Goal: Task Accomplishment & Management: Complete application form

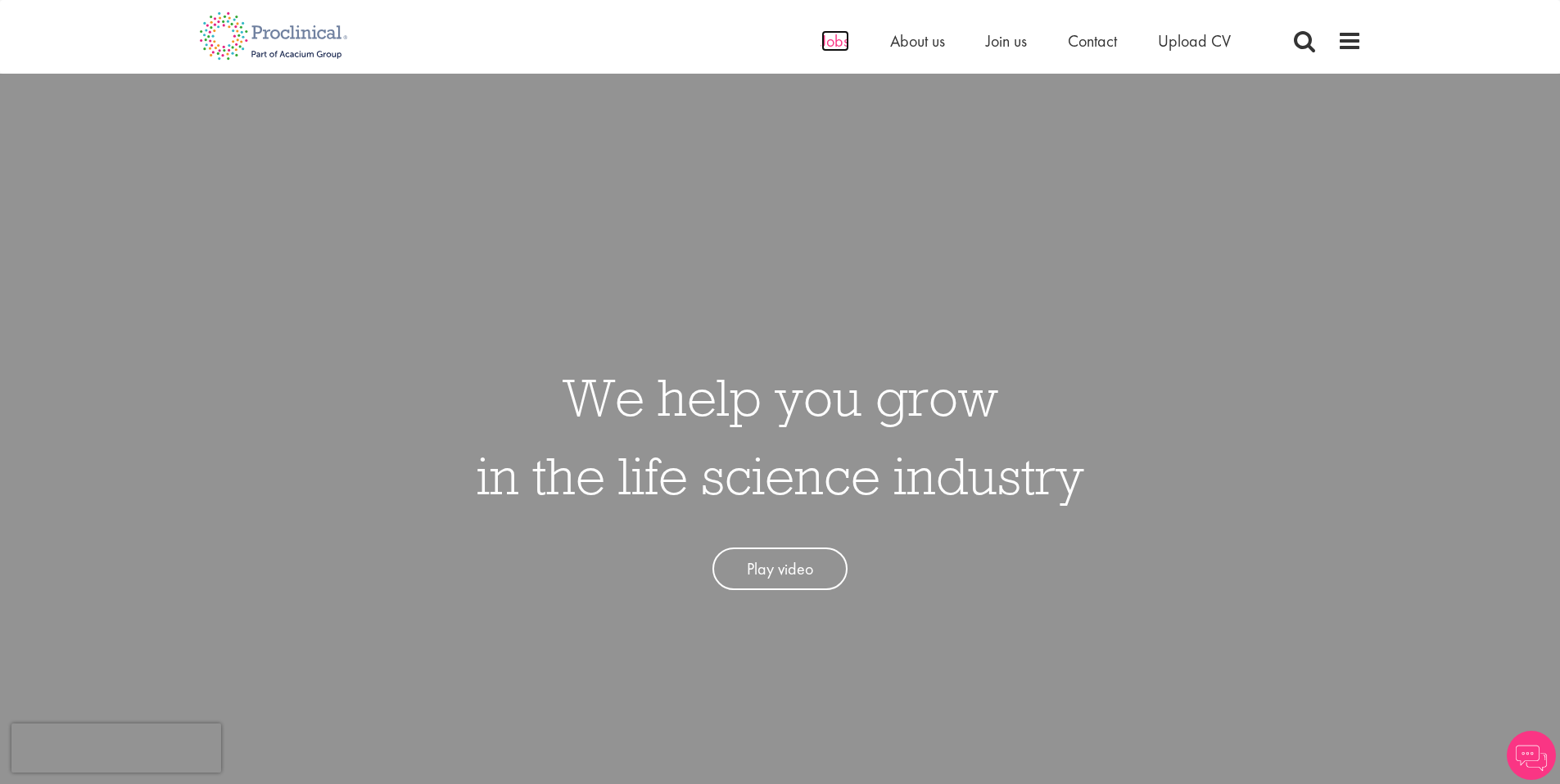
click at [827, 45] on span "Jobs" at bounding box center [835, 41] width 28 height 21
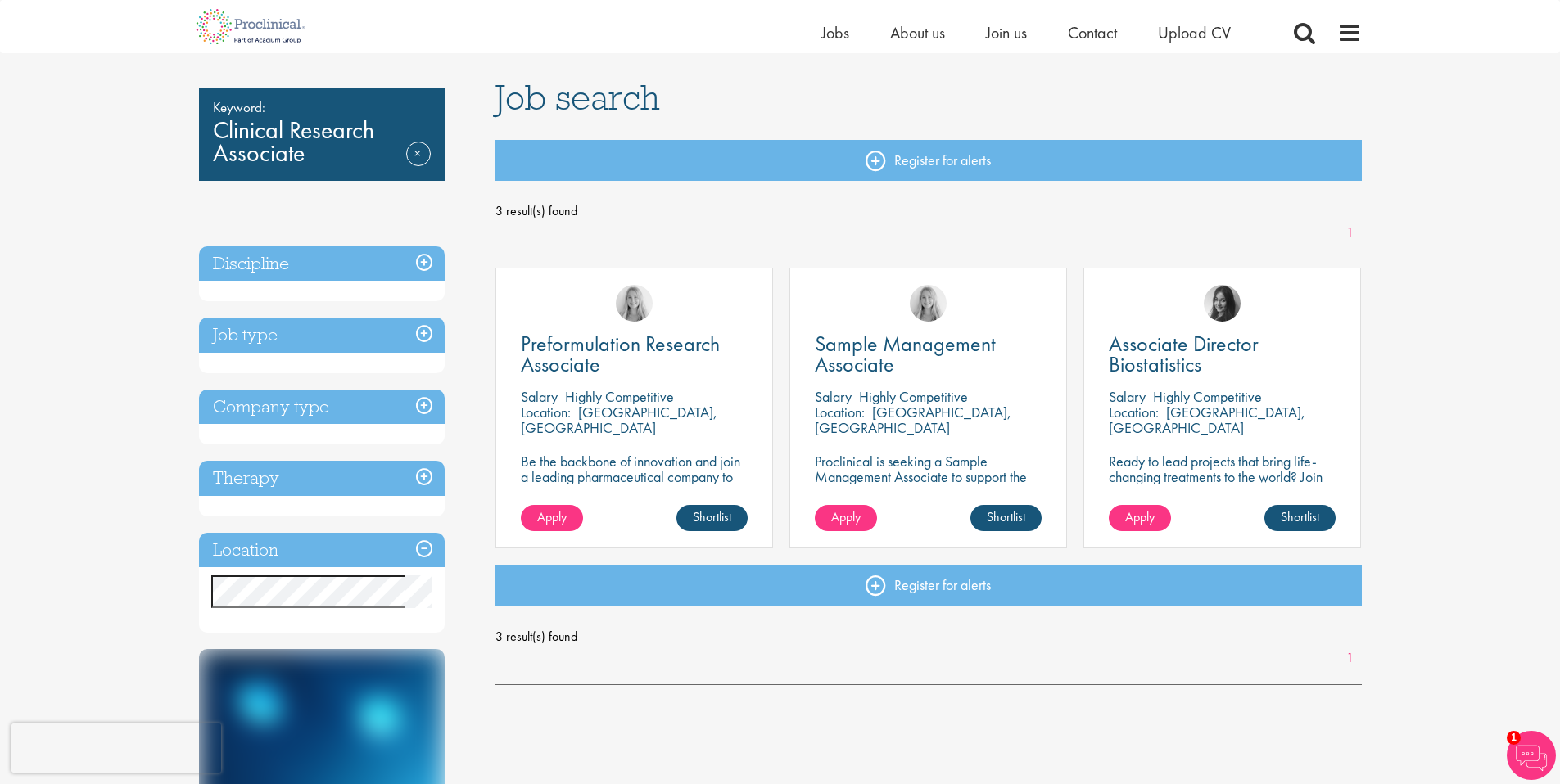
scroll to position [94, 0]
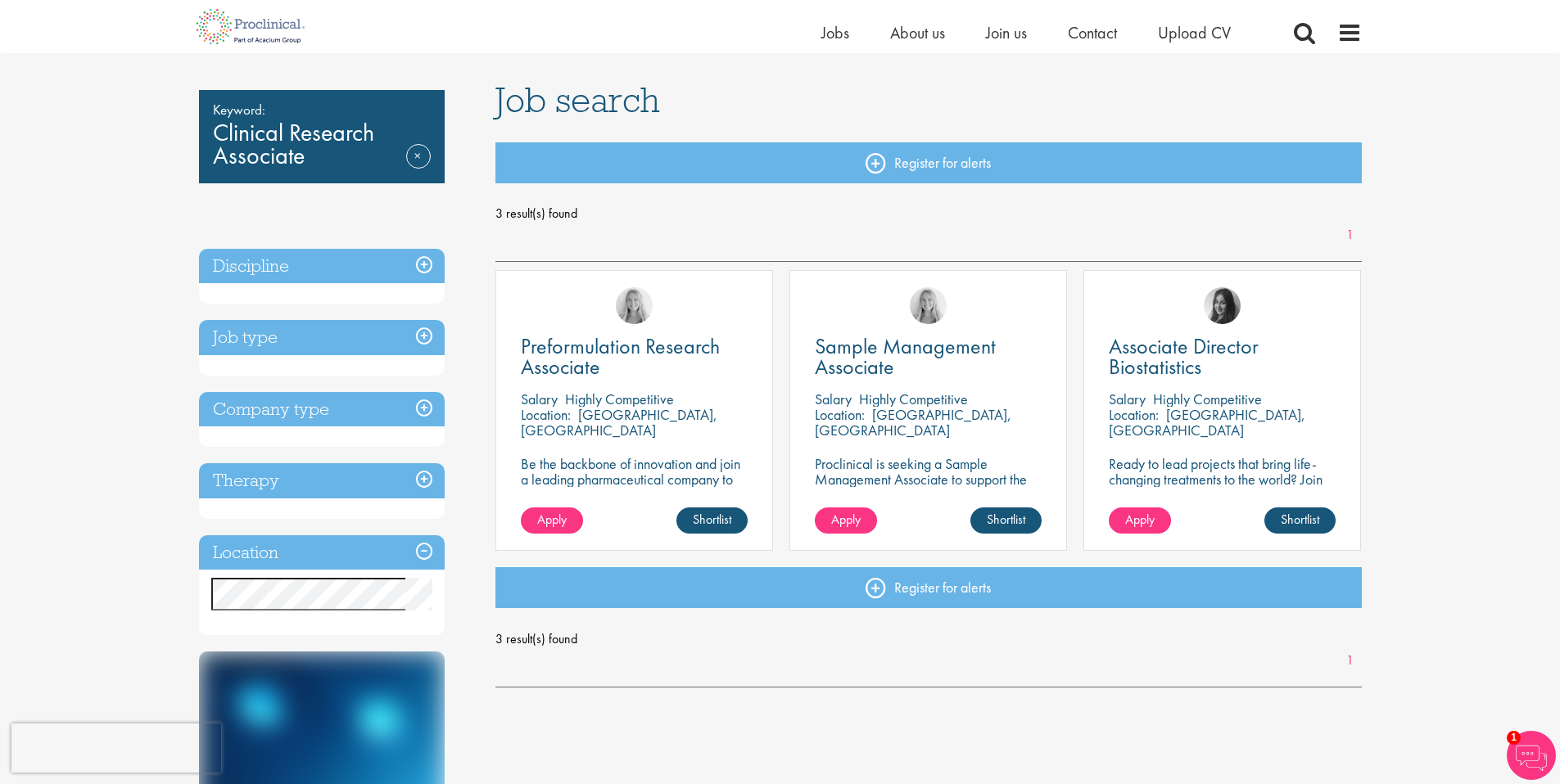
click at [709, 476] on p "Be the backbone of innovation and join a leading pharmaceutical company to help…" at bounding box center [634, 487] width 227 height 62
click at [667, 348] on span "Preformulation Research Associate" at bounding box center [620, 356] width 199 height 48
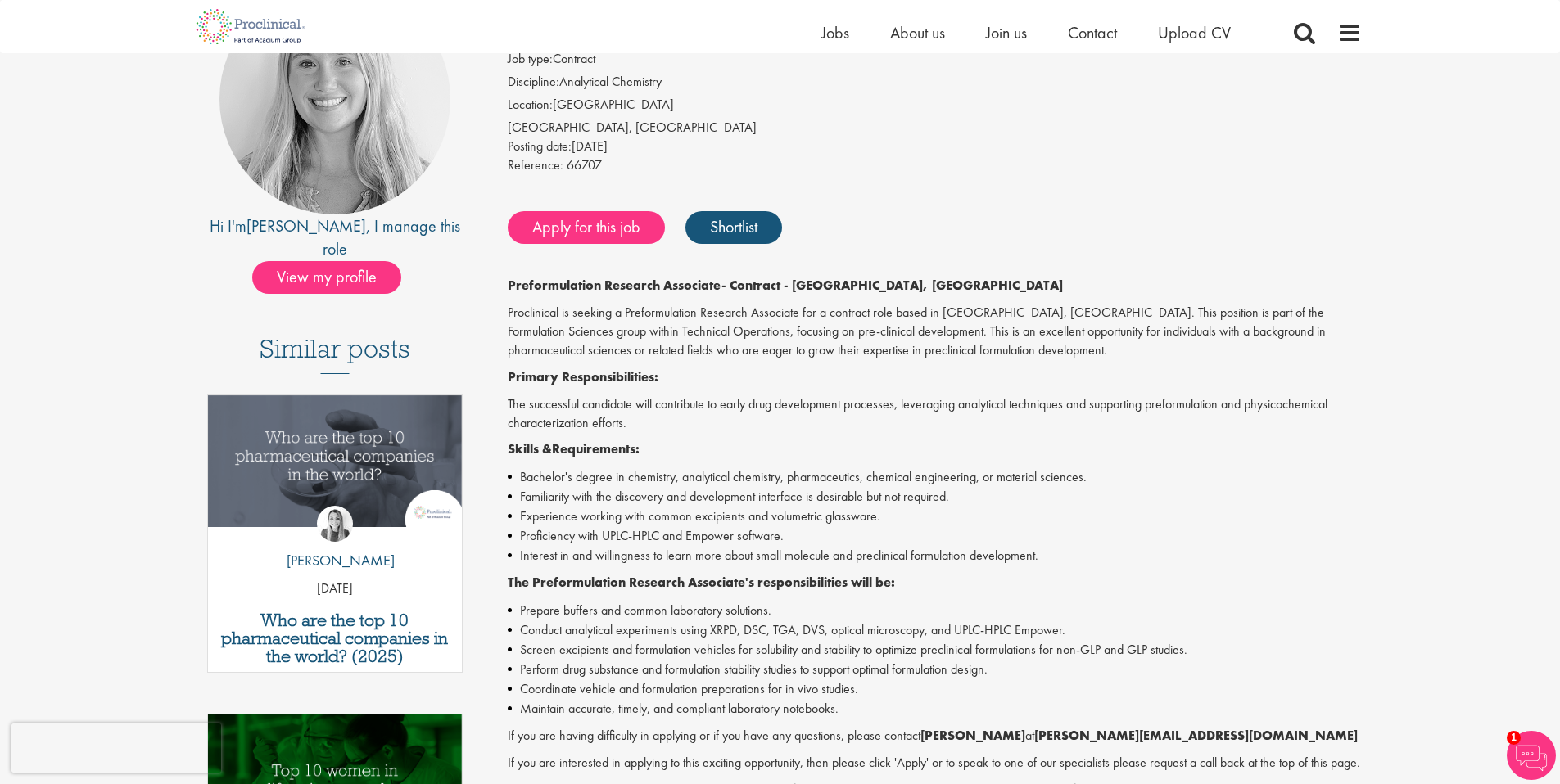
scroll to position [204, 0]
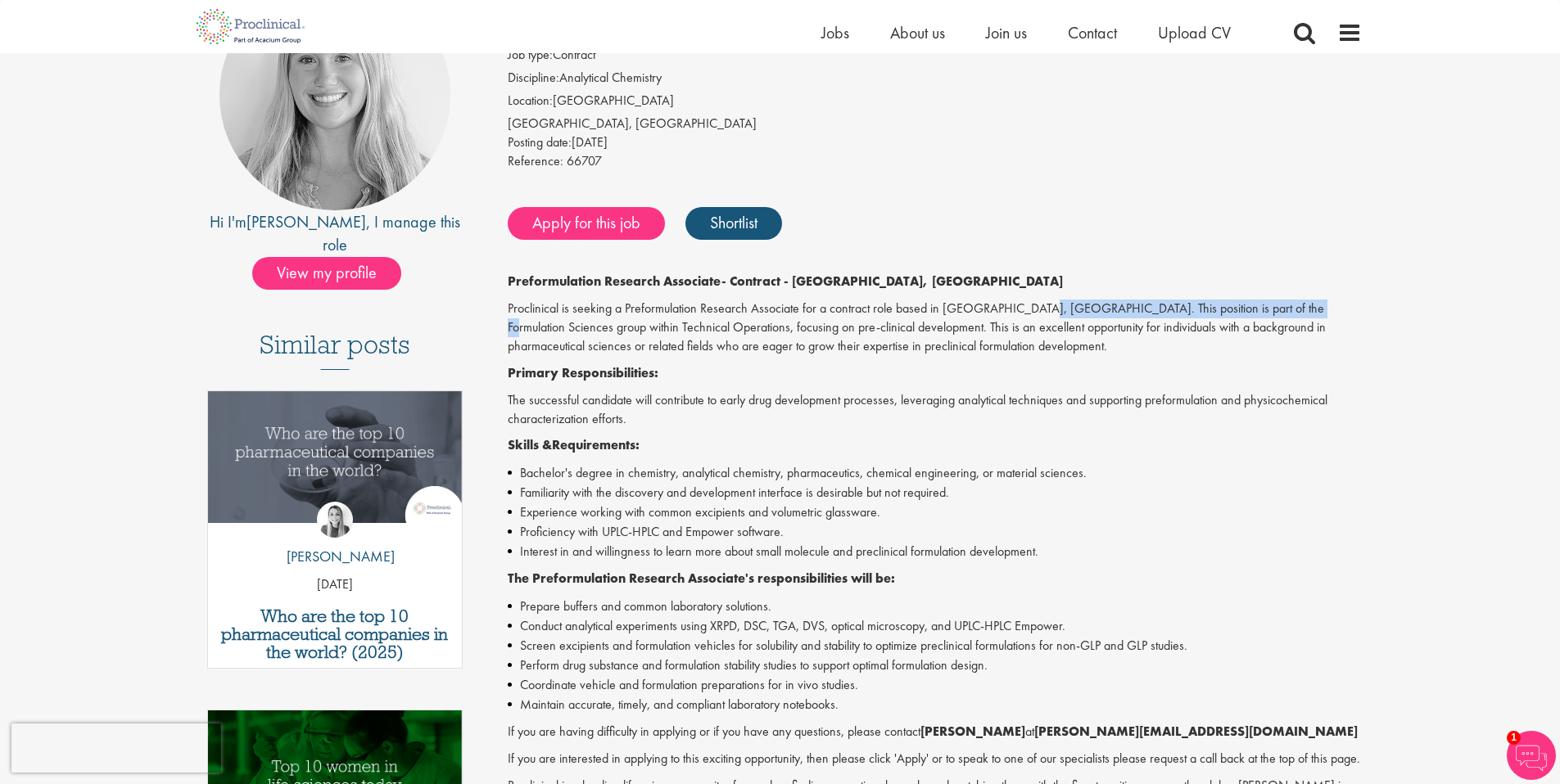
drag, startPoint x: 1034, startPoint y: 306, endPoint x: 1302, endPoint y: 319, distance: 268.3
click at [1300, 315] on p "Proclinical is seeking a Preformulation Research Associate for a contract role …" at bounding box center [935, 327] width 854 height 57
click at [1301, 319] on p "Proclinical is seeking a Preformulation Research Associate for a contract role …" at bounding box center [935, 327] width 854 height 57
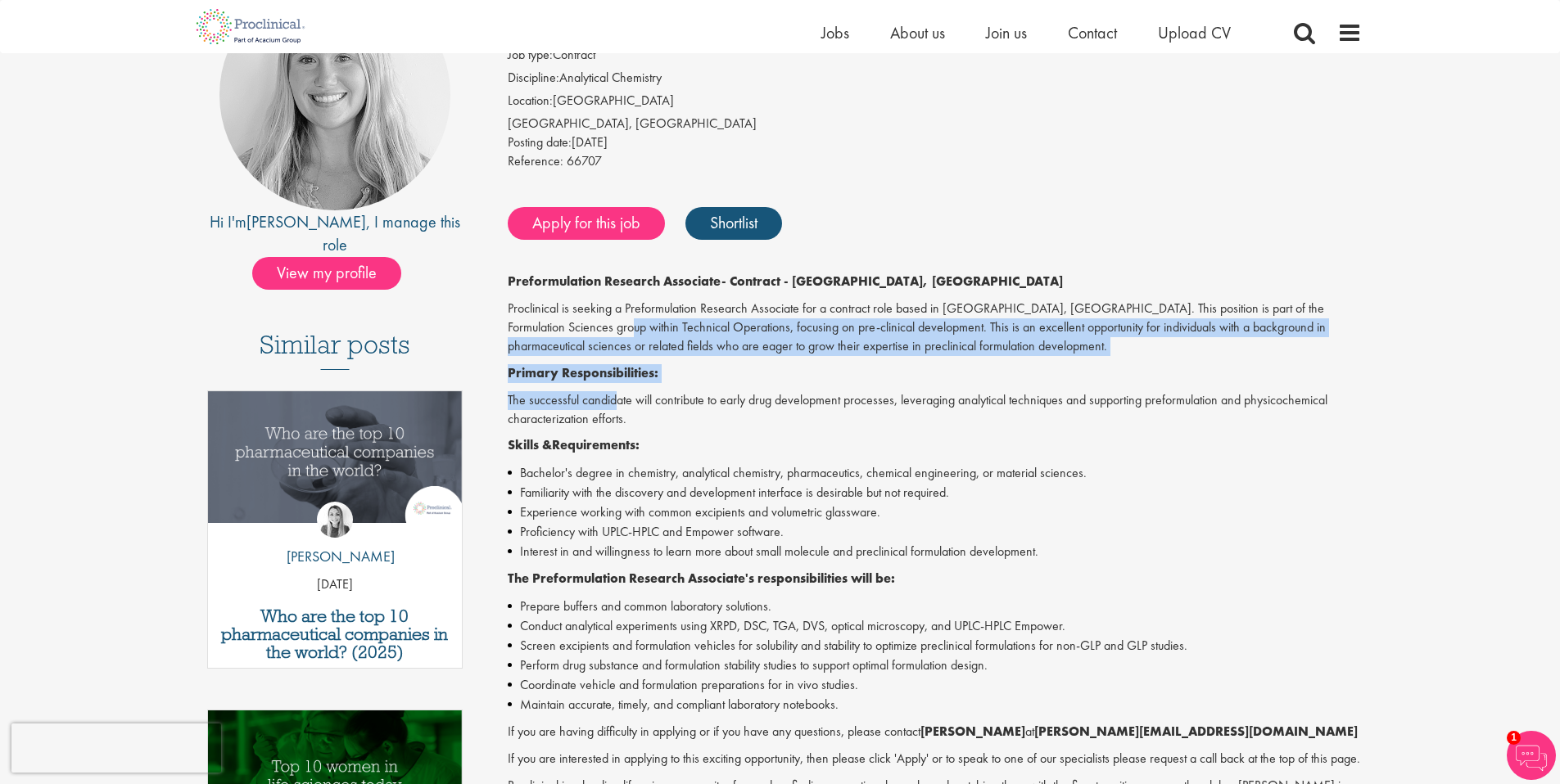
drag, startPoint x: 589, startPoint y: 341, endPoint x: 622, endPoint y: 433, distance: 97.7
click at [617, 411] on div "Preformulation Research Associate - Contract - Cambridge, MA Proclinical is see…" at bounding box center [935, 566] width 854 height 587
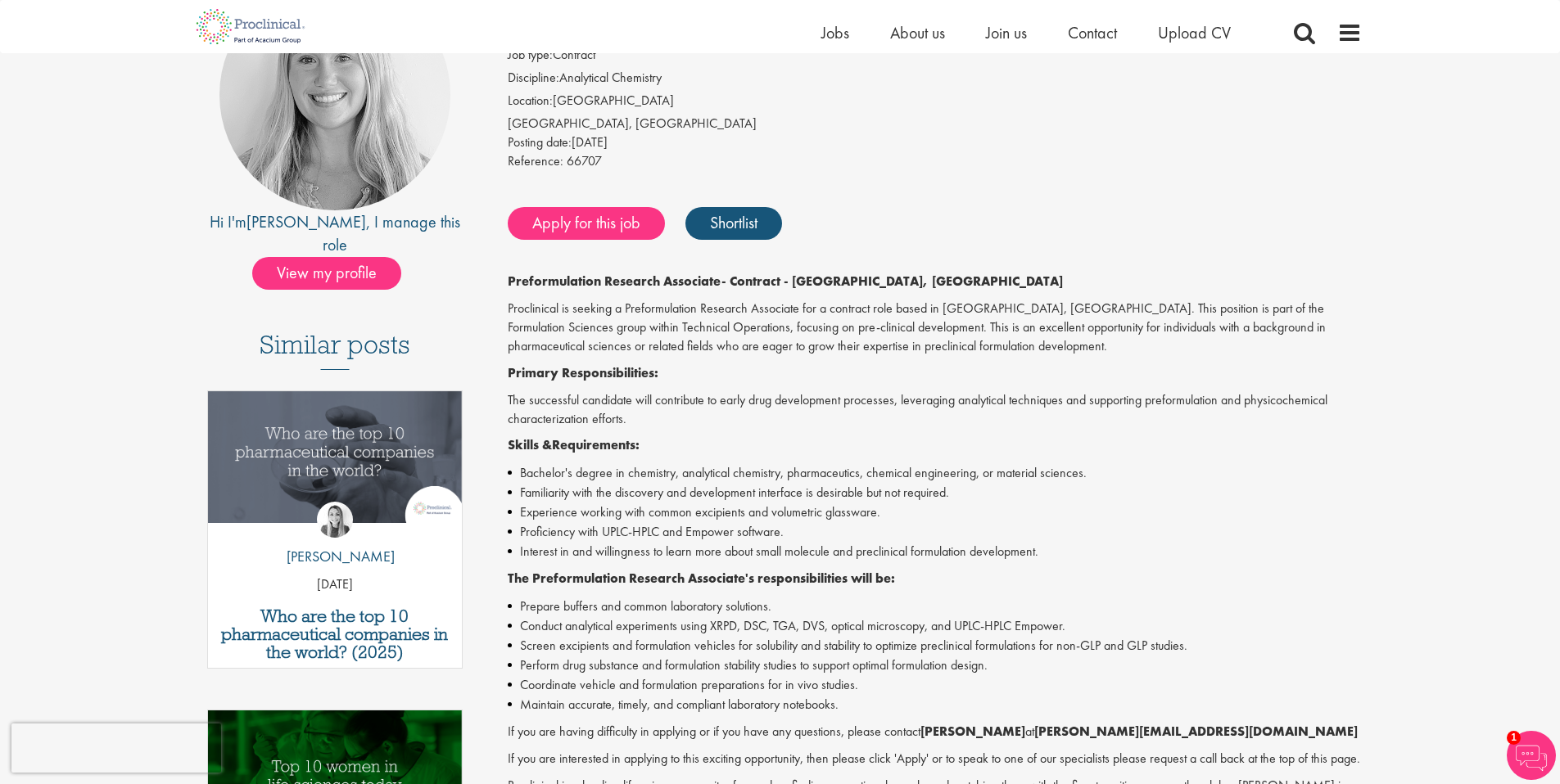
click at [624, 446] on strong "Requirements:" at bounding box center [595, 445] width 88 height 17
drag, startPoint x: 648, startPoint y: 501, endPoint x: 638, endPoint y: 519, distance: 20.6
click at [648, 501] on li "Familiarity with the discovery and development interface is desirable but not r…" at bounding box center [935, 492] width 854 height 19
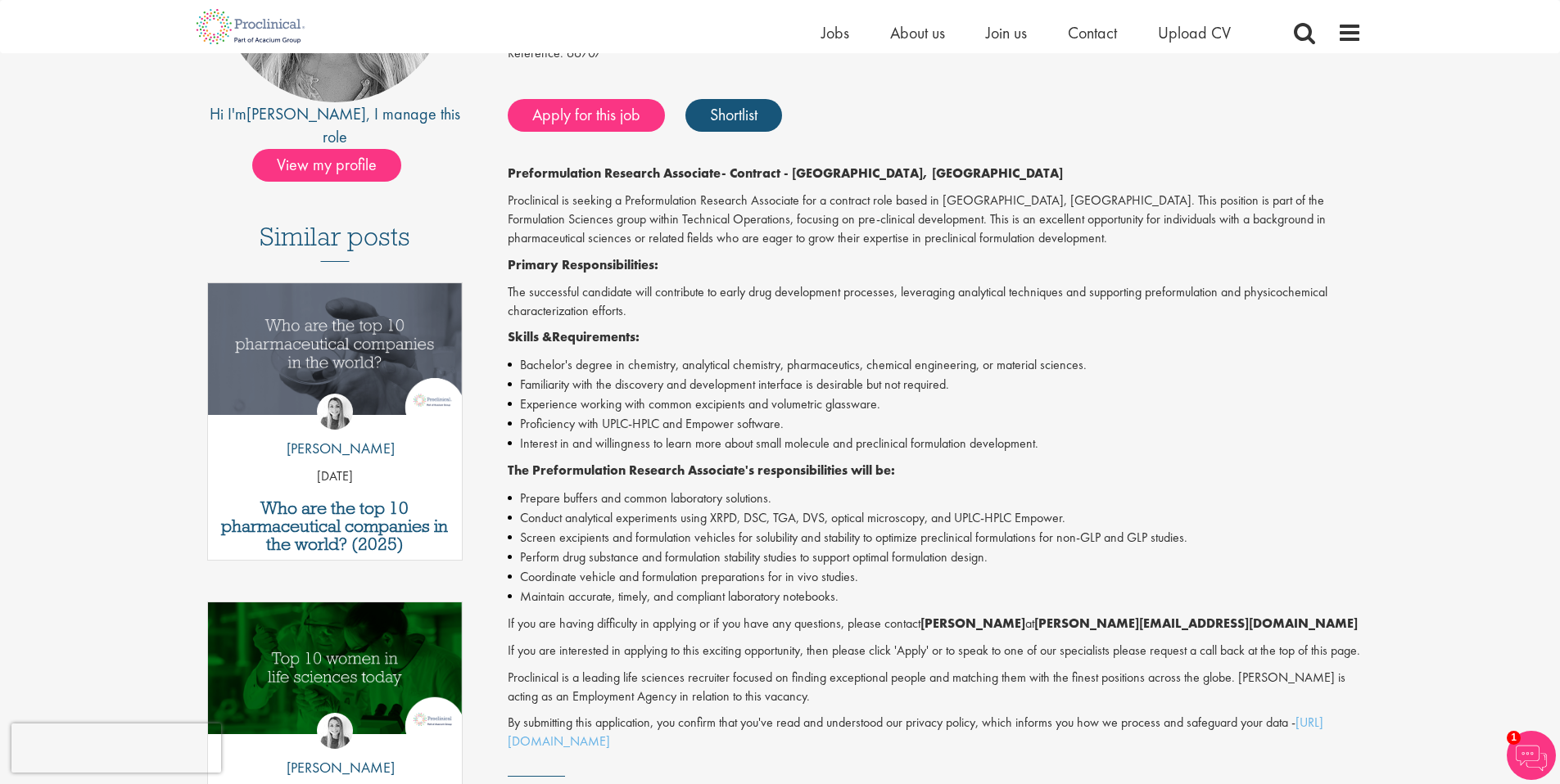
scroll to position [319, 0]
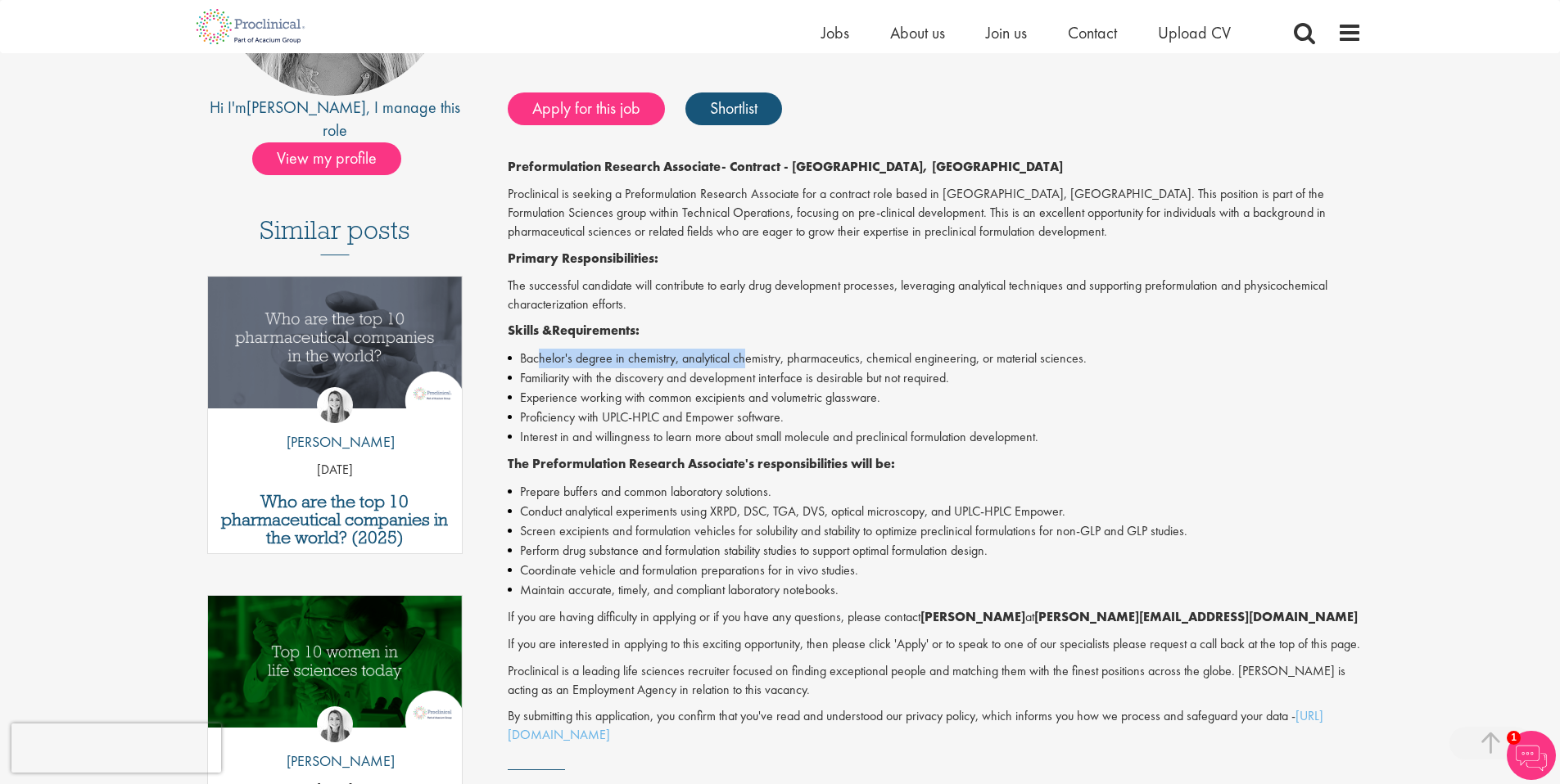
drag, startPoint x: 630, startPoint y: 363, endPoint x: 780, endPoint y: 363, distance: 150.0
click at [746, 364] on li "Bachelor's degree in chemistry, analytical chemistry, pharmaceutics, chemical e…" at bounding box center [935, 358] width 854 height 19
click at [791, 363] on li "Bachelor's degree in chemistry, analytical chemistry, pharmaceutics, chemical e…" at bounding box center [935, 358] width 854 height 19
drag, startPoint x: 827, startPoint y: 358, endPoint x: 1051, endPoint y: 357, distance: 224.0
click at [1006, 358] on li "Bachelor's degree in chemistry, analytical chemistry, pharmaceutics, chemical e…" at bounding box center [935, 358] width 854 height 19
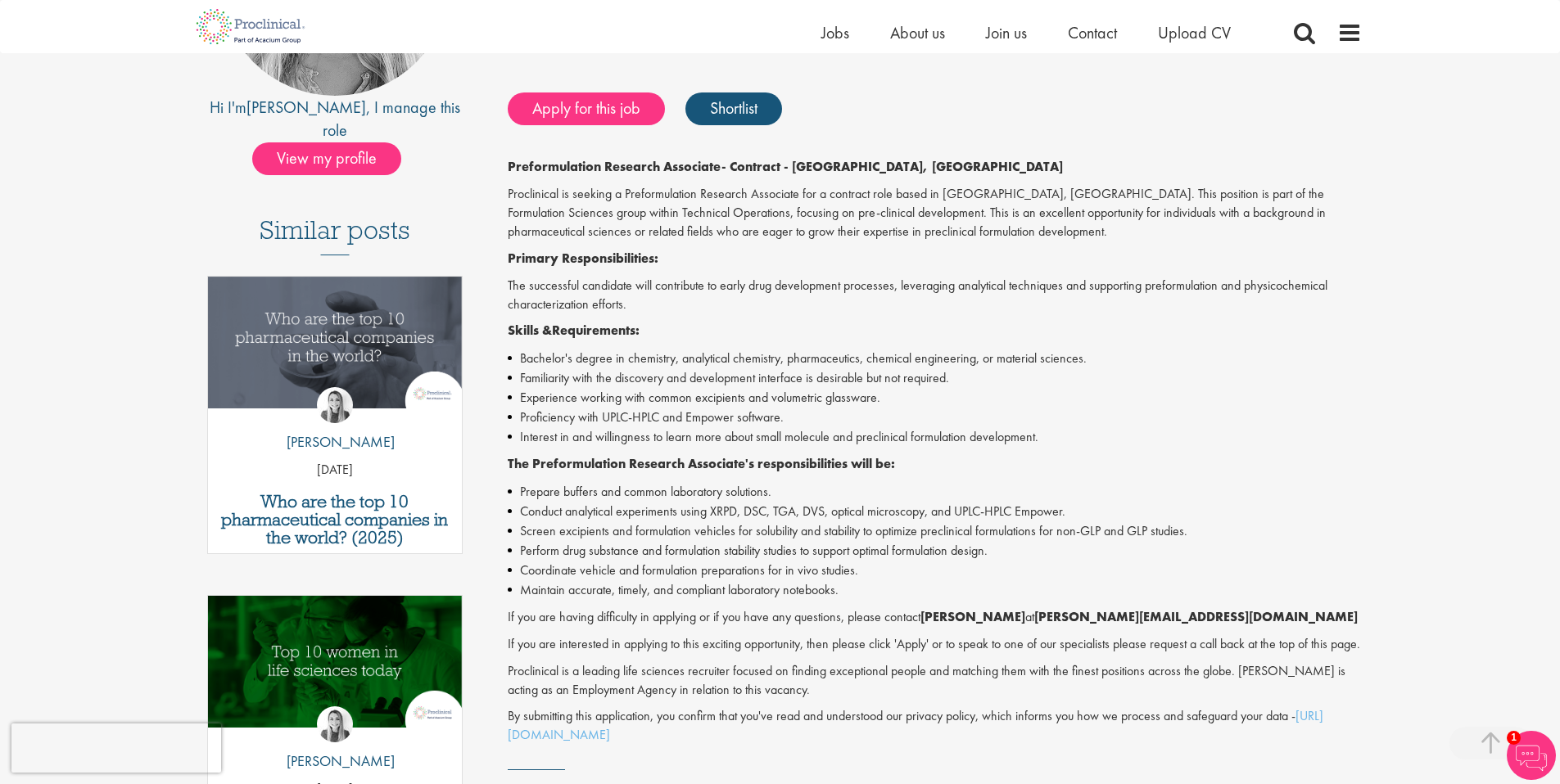
drag, startPoint x: 1053, startPoint y: 357, endPoint x: 1064, endPoint y: 358, distance: 11.0
click at [1053, 357] on li "Bachelor's degree in chemistry, analytical chemistry, pharmaceutics, chemical e…" at bounding box center [935, 358] width 854 height 19
click at [867, 375] on li "Familiarity with the discovery and development interface is desirable but not r…" at bounding box center [935, 378] width 854 height 19
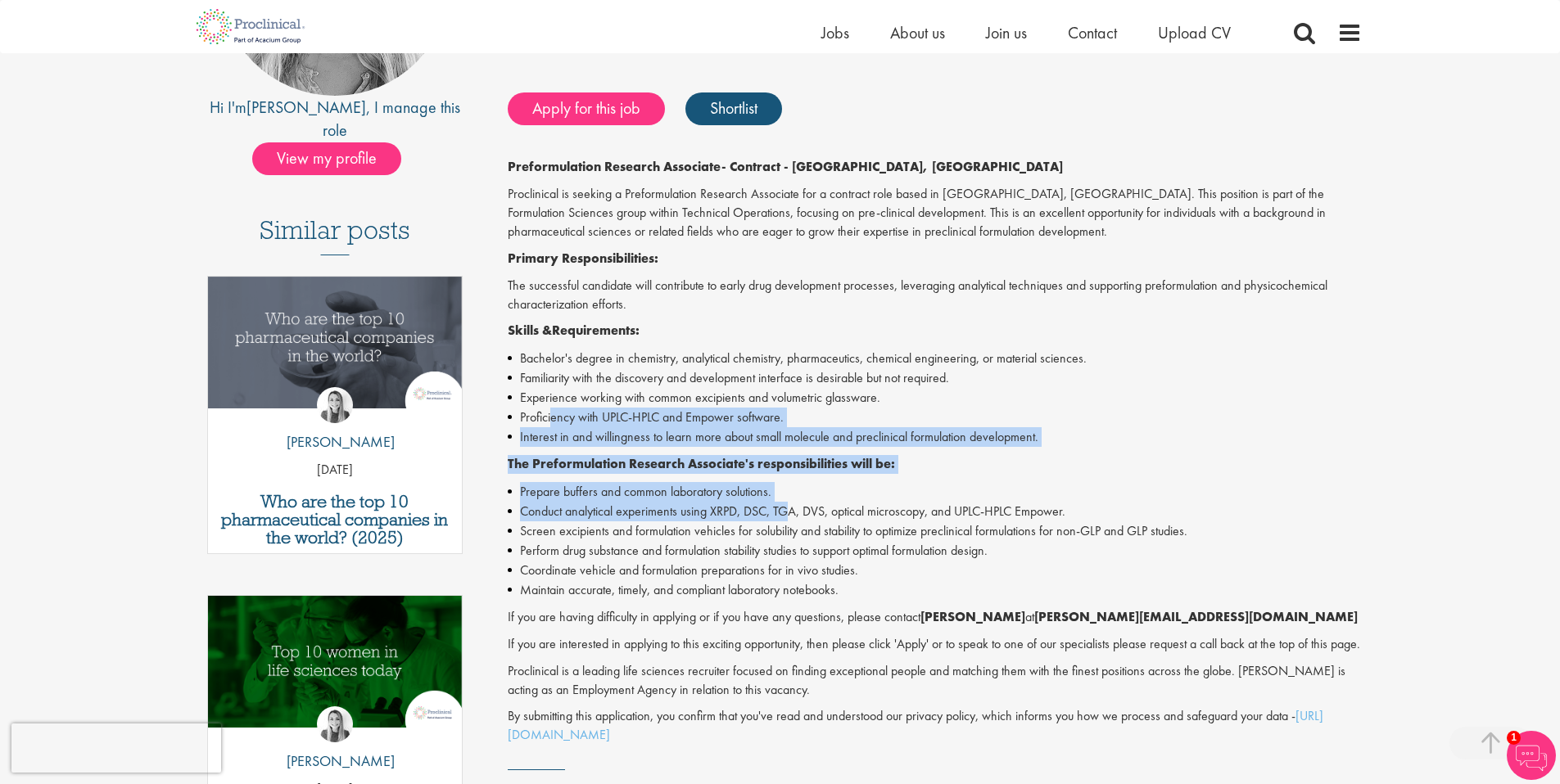
drag, startPoint x: 564, startPoint y: 417, endPoint x: 794, endPoint y: 509, distance: 247.7
click at [794, 508] on div "Preformulation Research Associate - Contract - Cambridge, MA Proclinical is see…" at bounding box center [935, 452] width 854 height 587
click at [785, 516] on li "Conduct analytical experiments using XRPD, DSC, TGA, DVS, optical microscopy, a…" at bounding box center [935, 512] width 854 height 19
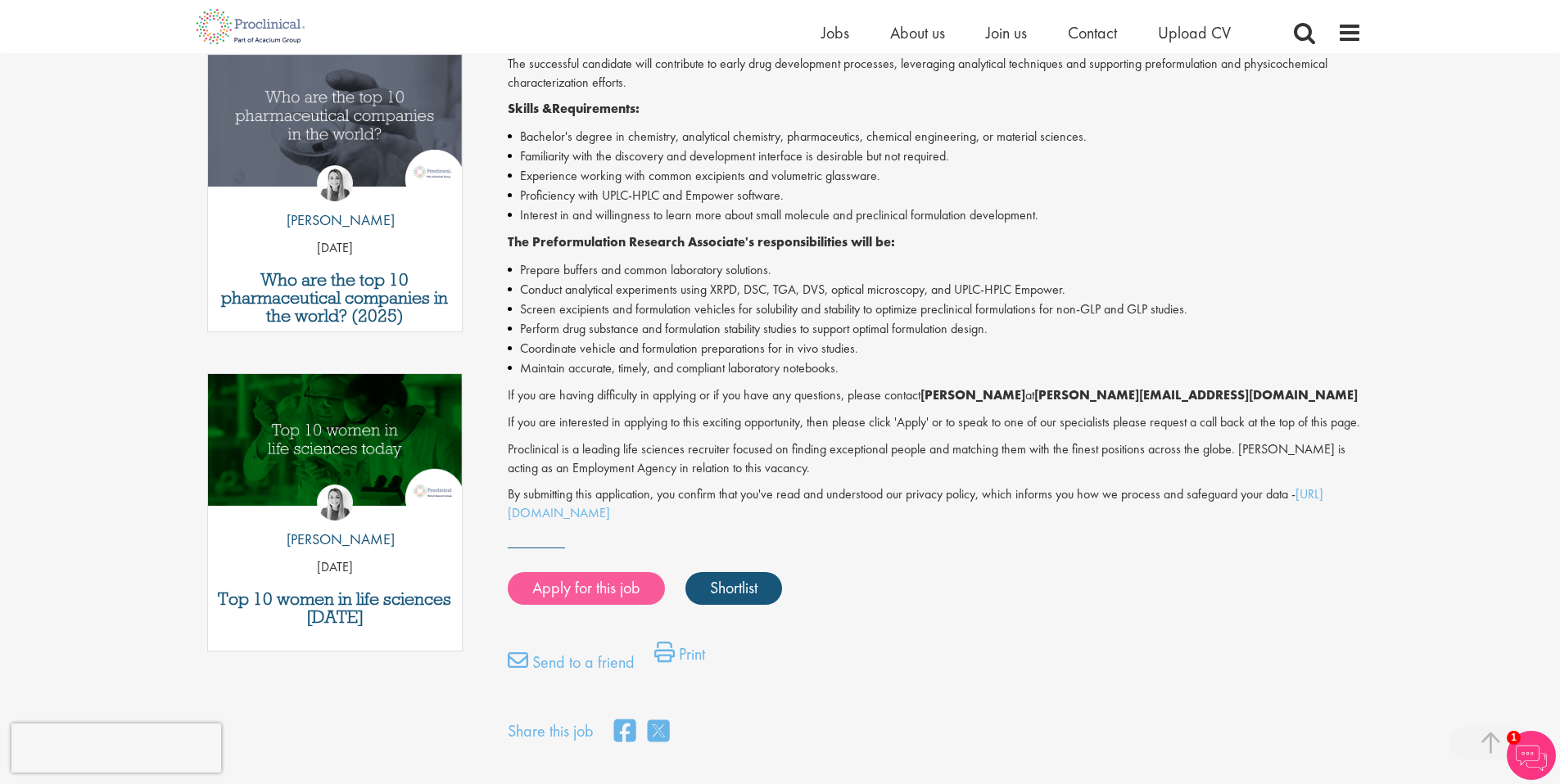
scroll to position [618, 0]
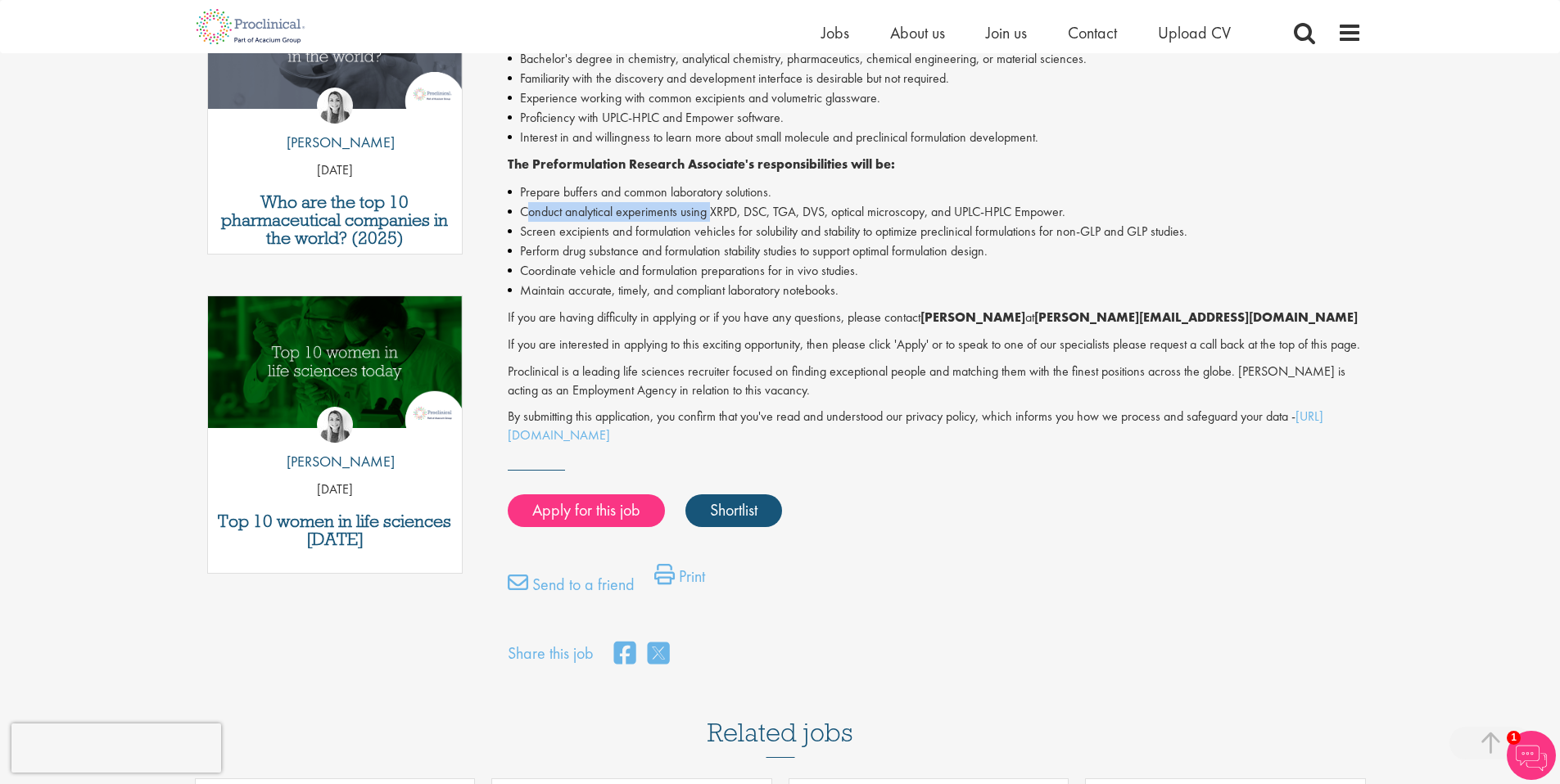
drag, startPoint x: 530, startPoint y: 211, endPoint x: 712, endPoint y: 210, distance: 182.0
click at [712, 210] on li "Conduct analytical experiments using XRPD, DSC, TGA, DVS, optical microscopy, a…" at bounding box center [935, 211] width 854 height 19
drag, startPoint x: 589, startPoint y: 293, endPoint x: 686, endPoint y: 294, distance: 97.0
click at [676, 294] on li "Maintain accurate, timely, and compliant laboratory notebooks." at bounding box center [935, 291] width 854 height 19
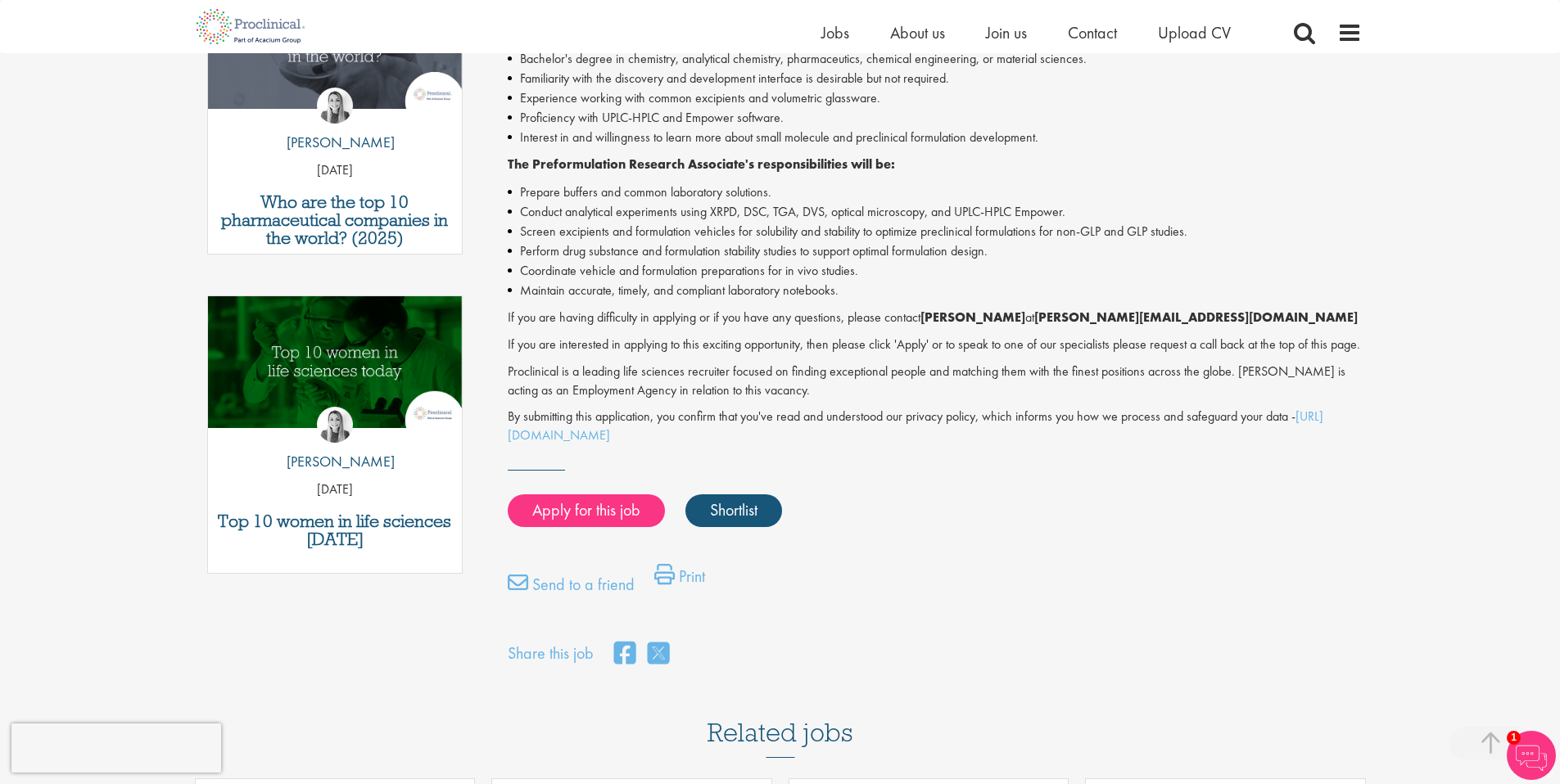
click at [693, 294] on li "Maintain accurate, timely, and compliant laboratory notebooks." at bounding box center [935, 291] width 854 height 19
drag, startPoint x: 527, startPoint y: 272, endPoint x: 756, endPoint y: 266, distance: 229.1
click at [740, 267] on li "Coordinate vehicle and formulation preparations for in vivo studies." at bounding box center [935, 270] width 854 height 19
click at [756, 266] on li "Coordinate vehicle and formulation preparations for in vivo studies." at bounding box center [935, 270] width 854 height 19
drag, startPoint x: 541, startPoint y: 250, endPoint x: 695, endPoint y: 242, distance: 154.2
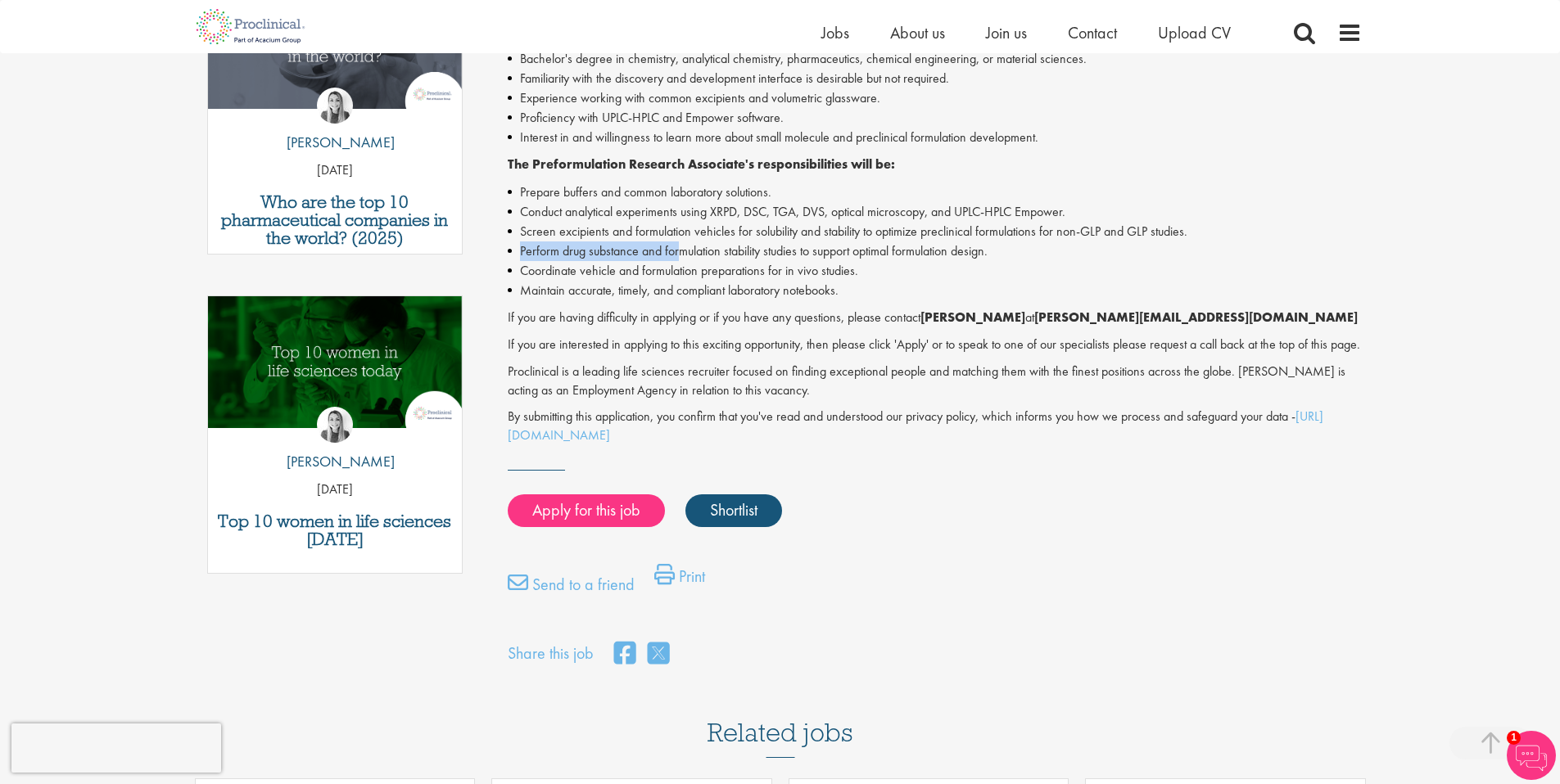
click at [682, 242] on li "Perform drug substance and formulation stability studies to support optimal for…" at bounding box center [935, 251] width 854 height 19
click at [695, 242] on li "Perform drug substance and formulation stability studies to support optimal for…" at bounding box center [935, 251] width 854 height 19
drag, startPoint x: 539, startPoint y: 231, endPoint x: 894, endPoint y: 233, distance: 355.0
click at [893, 233] on li "Screen excipients and formulation vehicles for solubility and stability to opti…" at bounding box center [935, 232] width 854 height 19
click at [919, 228] on li "Screen excipients and formulation vehicles for solubility and stability to opti…" at bounding box center [935, 232] width 854 height 19
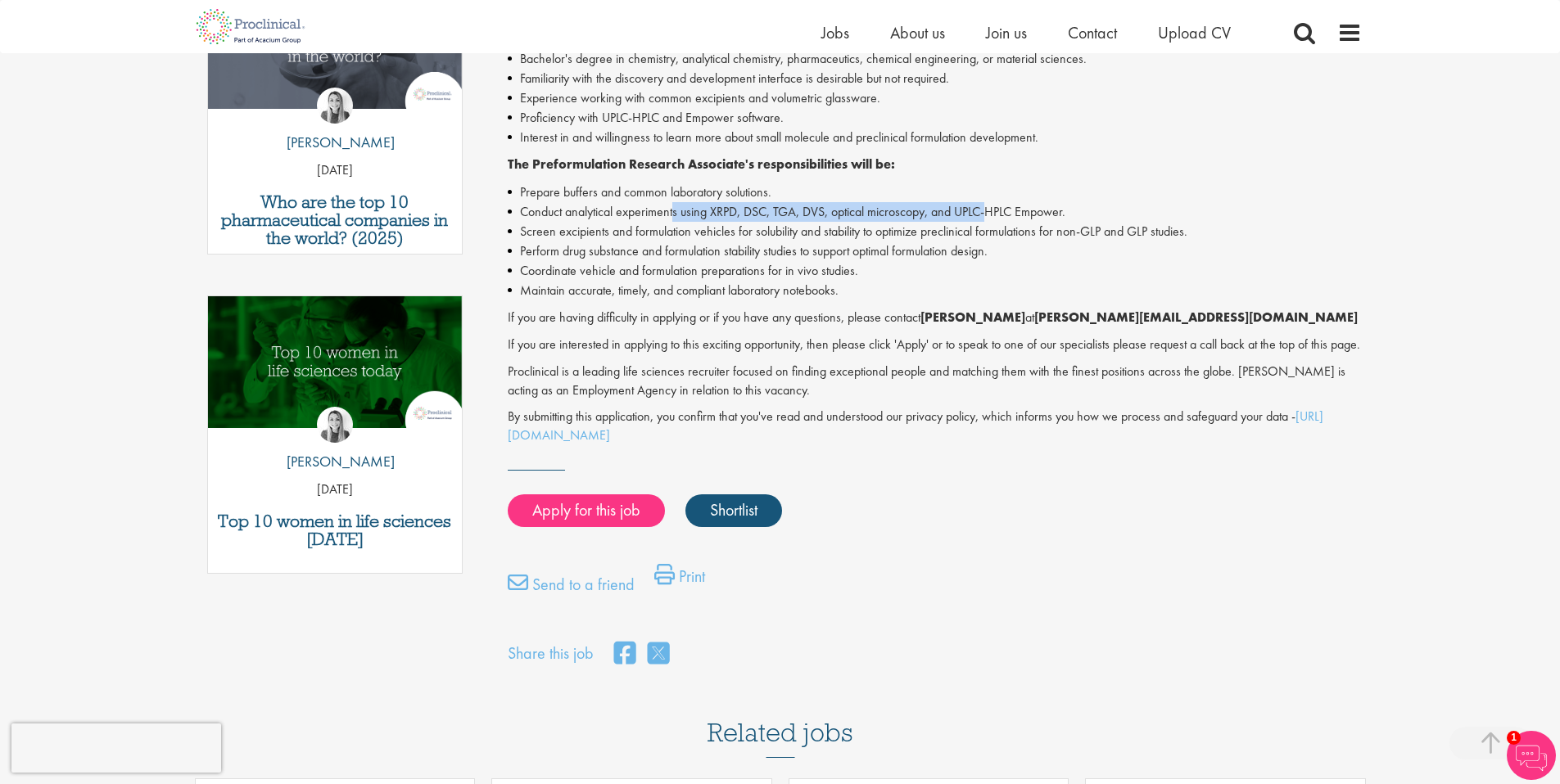
drag, startPoint x: 995, startPoint y: 204, endPoint x: 670, endPoint y: 218, distance: 325.3
click at [675, 218] on li "Conduct analytical experiments using XRPD, DSC, TGA, DVS, optical microscopy, a…" at bounding box center [935, 211] width 854 height 19
click at [670, 218] on li "Conduct analytical experiments using XRPD, DSC, TGA, DVS, optical microscopy, a…" at bounding box center [935, 211] width 854 height 19
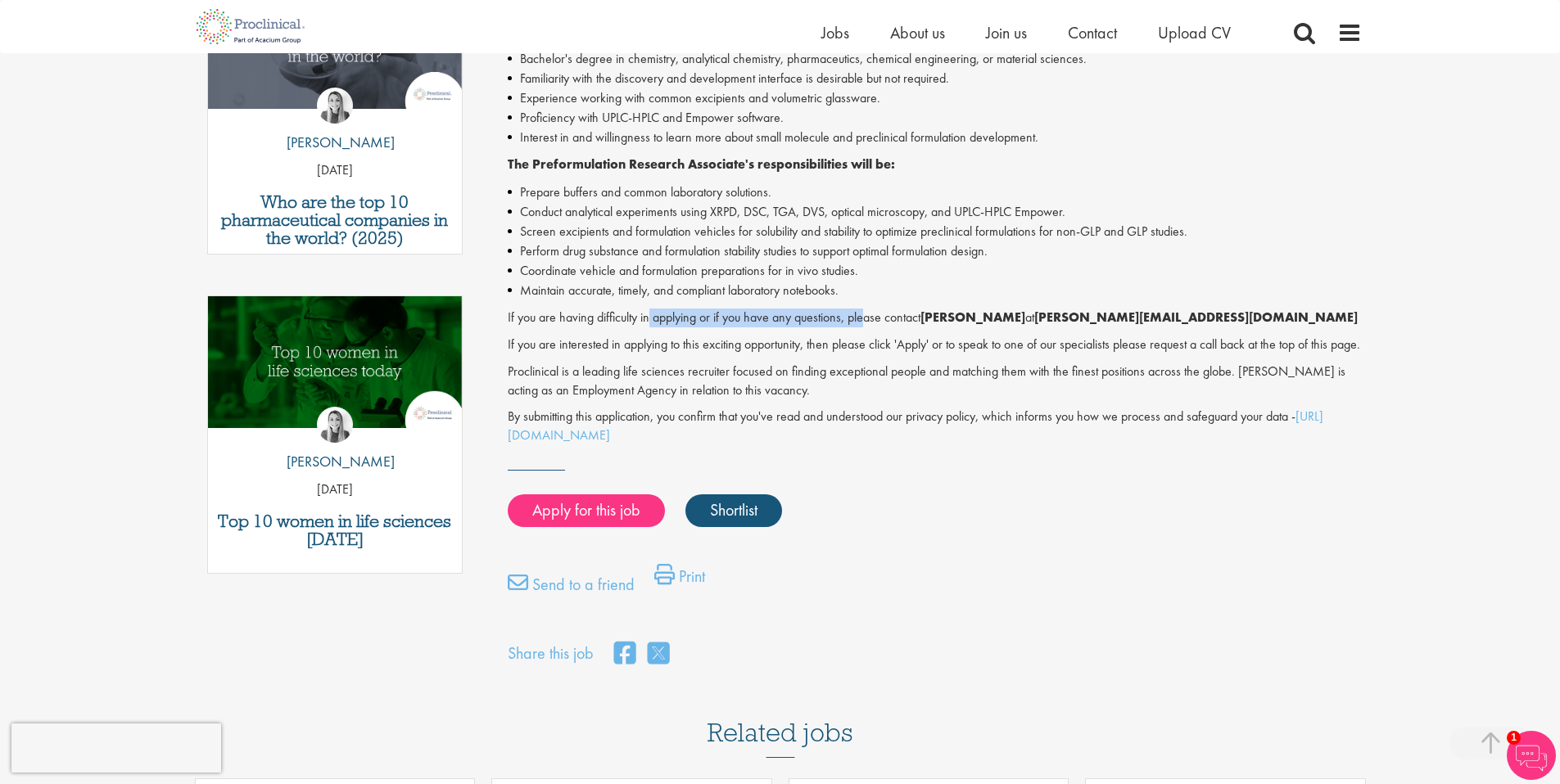
drag, startPoint x: 650, startPoint y: 321, endPoint x: 871, endPoint y: 320, distance: 221.0
click at [865, 321] on p "If you are having difficulty in applying or if you have any questions, please c…" at bounding box center [935, 319] width 854 height 19
click at [880, 318] on p "If you are having difficulty in applying or if you have any questions, please c…" at bounding box center [935, 319] width 854 height 19
drag, startPoint x: 892, startPoint y: 316, endPoint x: 914, endPoint y: 315, distance: 22.0
click at [896, 316] on p "If you are having difficulty in applying or if you have any questions, please c…" at bounding box center [935, 319] width 854 height 19
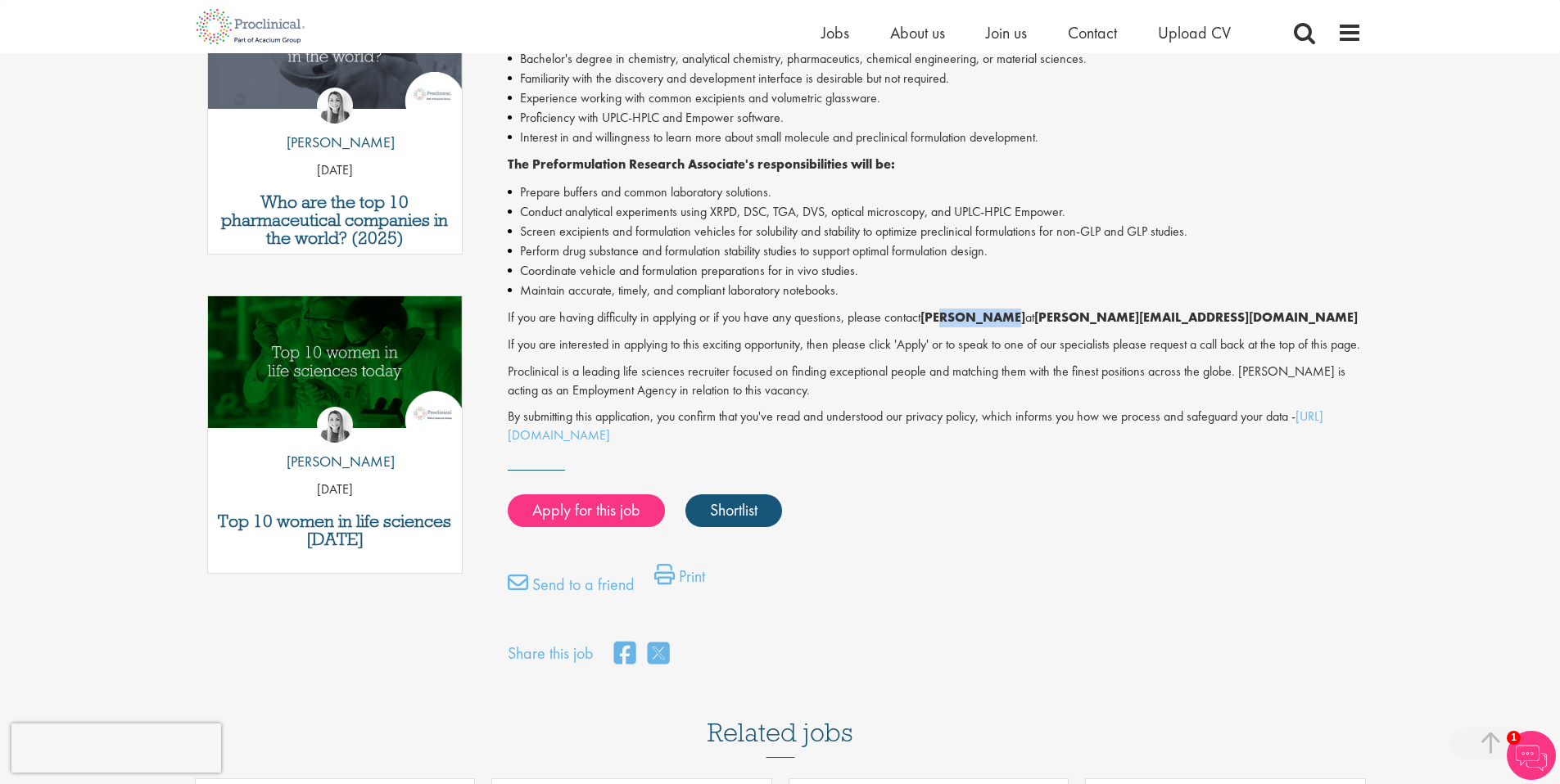
drag, startPoint x: 950, startPoint y: 318, endPoint x: 1020, endPoint y: 316, distance: 70.0
click at [1010, 318] on strong "Shannon Briggs" at bounding box center [973, 318] width 105 height 17
click at [1020, 316] on strong "Shannon Briggs" at bounding box center [973, 318] width 105 height 17
click at [602, 527] on link "Apply for this job" at bounding box center [586, 511] width 157 height 33
